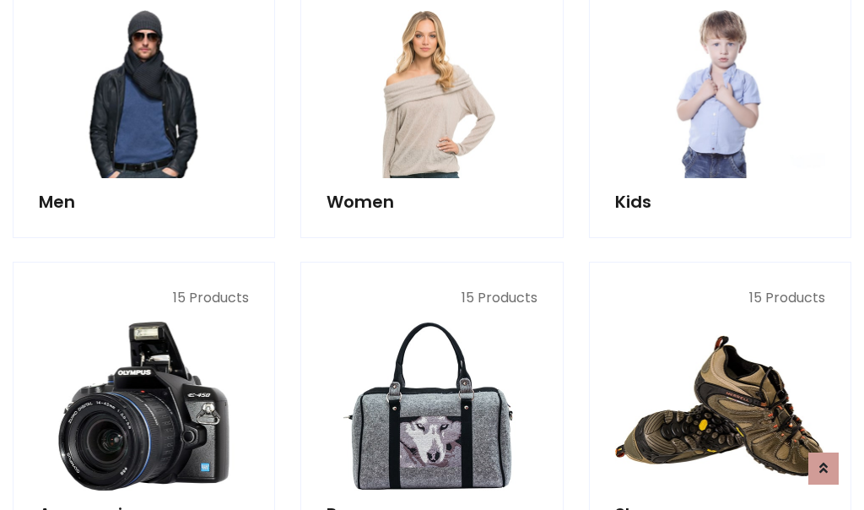
scroll to position [1225, 0]
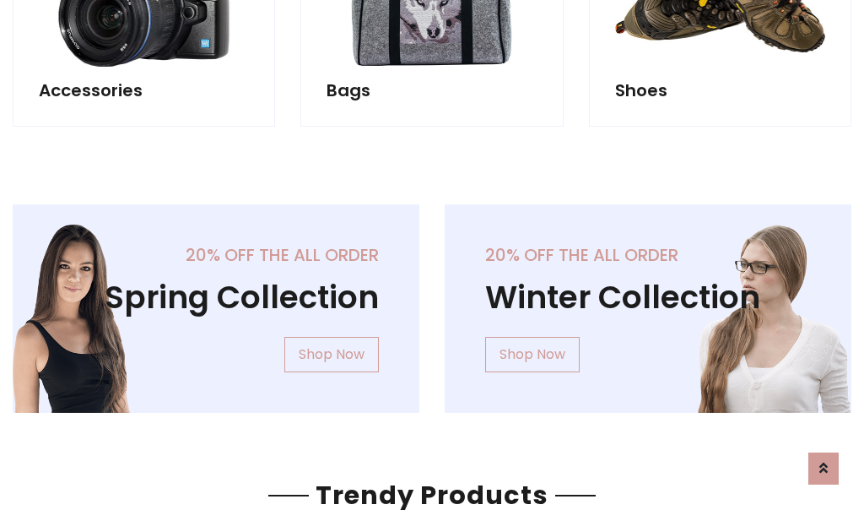
click at [432, 301] on div "20% off the all order Winter Collection Shop Now" at bounding box center [648, 321] width 432 height 235
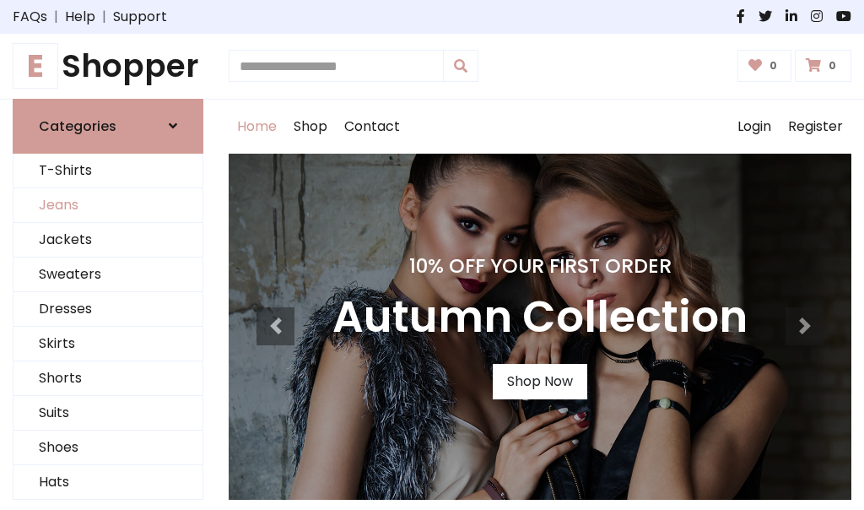
click at [108, 205] on link "Jeans" at bounding box center [108, 205] width 189 height 35
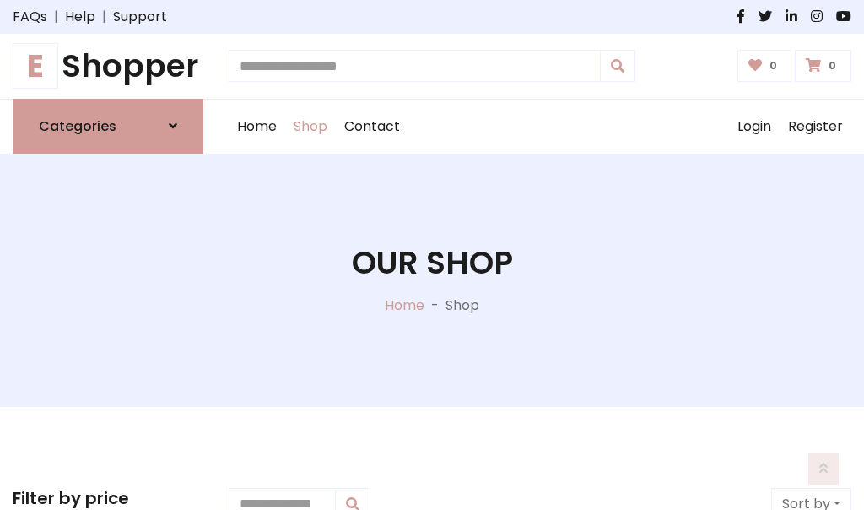
scroll to position [533, 0]
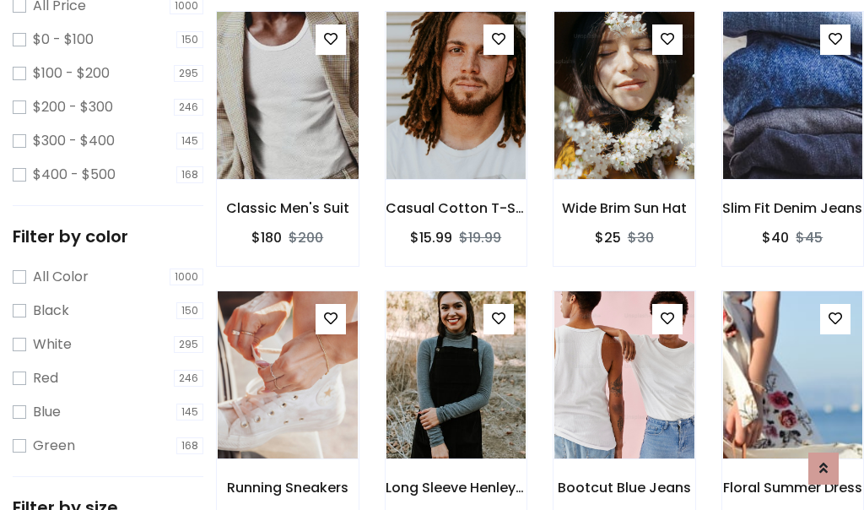
click at [287, 132] on img at bounding box center [287, 95] width 168 height 405
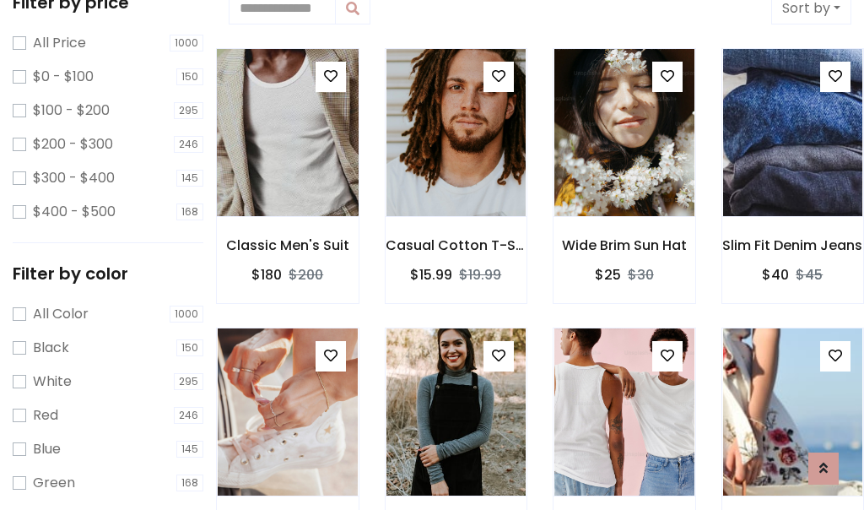
scroll to position [37, 0]
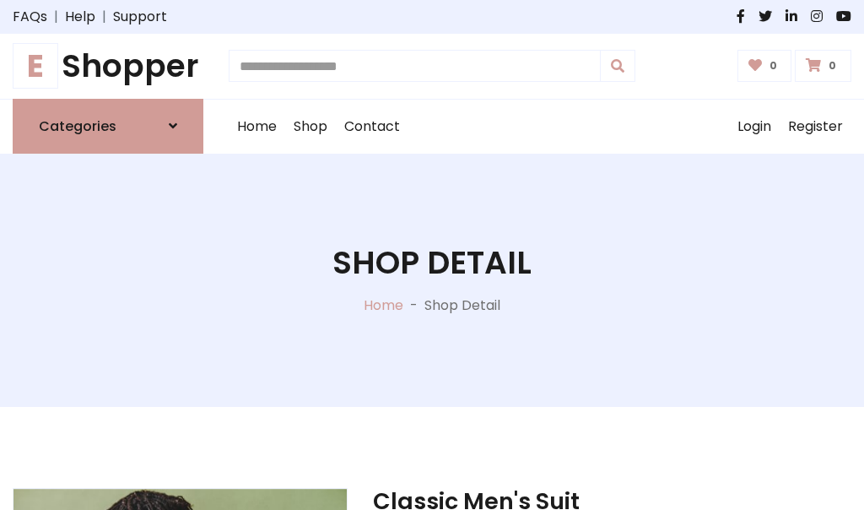
scroll to position [181, 0]
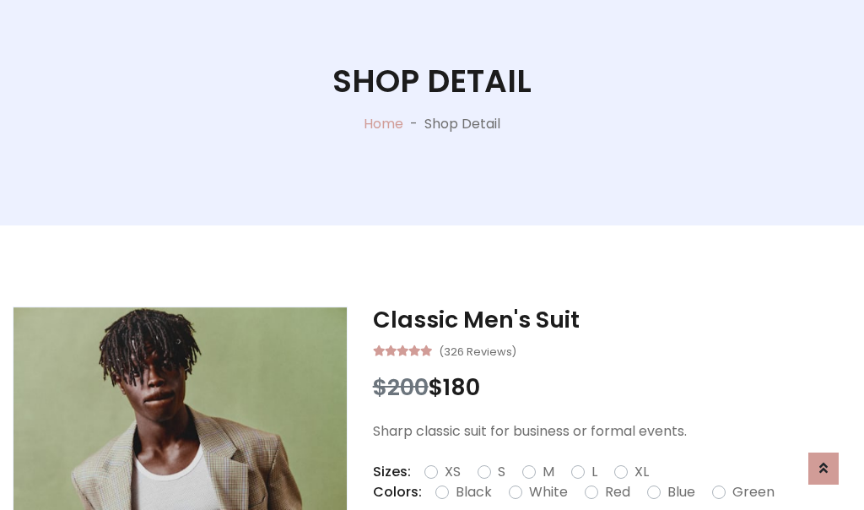
click at [615, 492] on label "Red" at bounding box center [617, 492] width 25 height 20
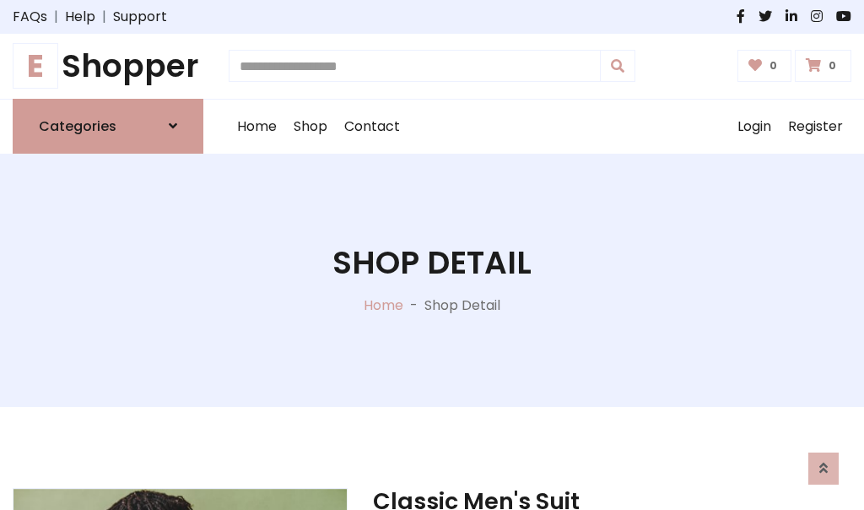
scroll to position [181, 0]
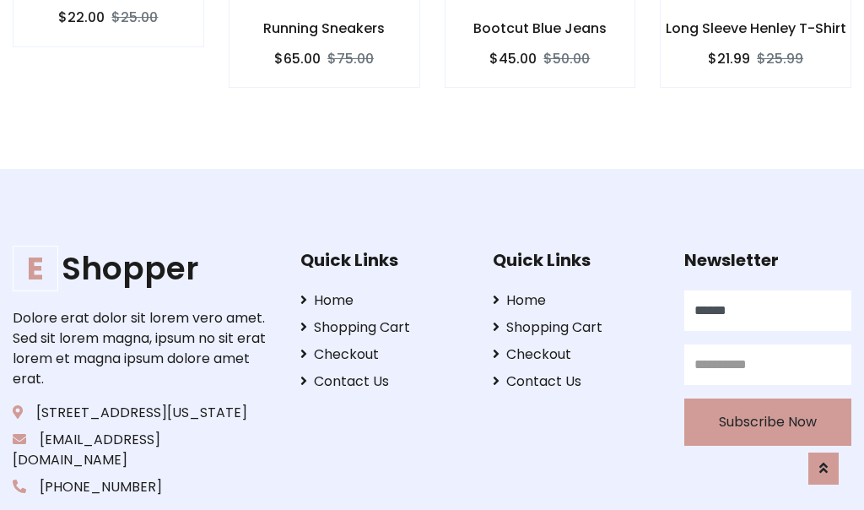
scroll to position [1695, 0]
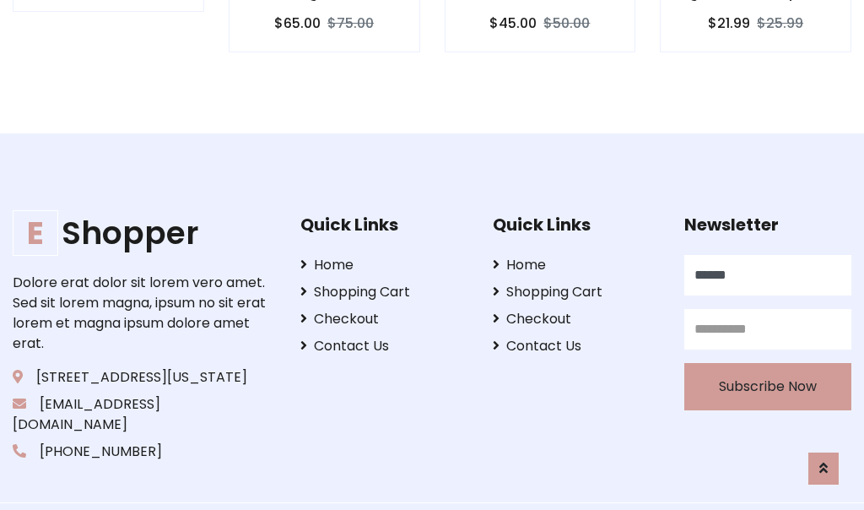
type input "******"
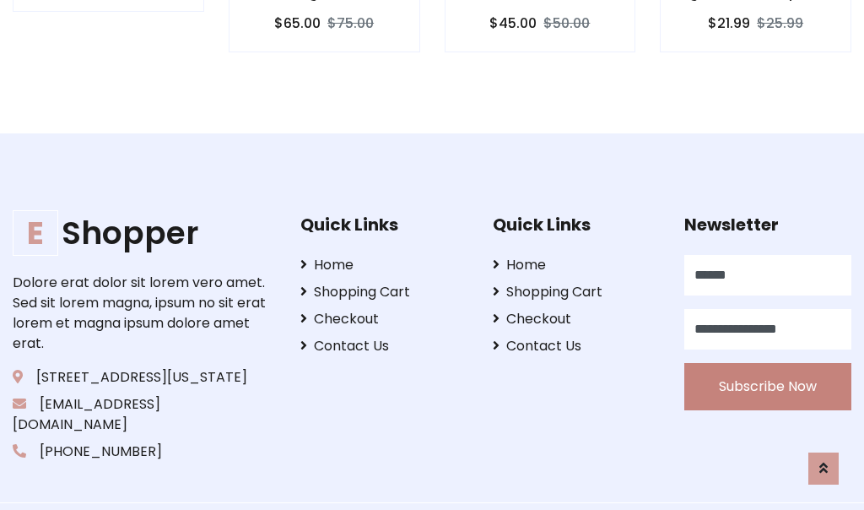
type input "**********"
click at [768, 365] on button "Subscribe Now" at bounding box center [768, 386] width 167 height 47
